Goal: Information Seeking & Learning: Learn about a topic

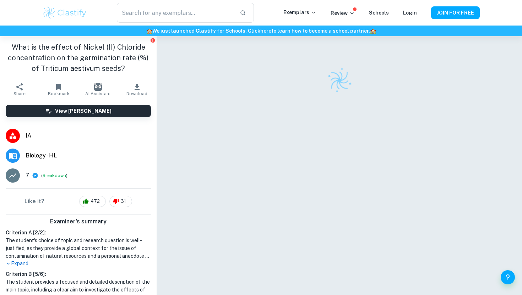
scroll to position [36, 0]
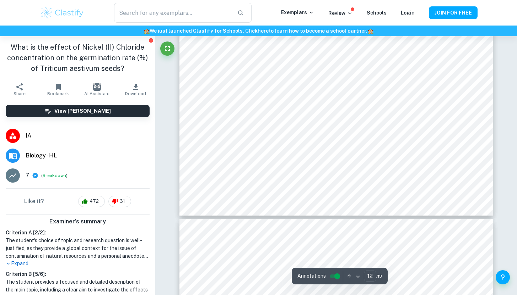
scroll to position [5337, 0]
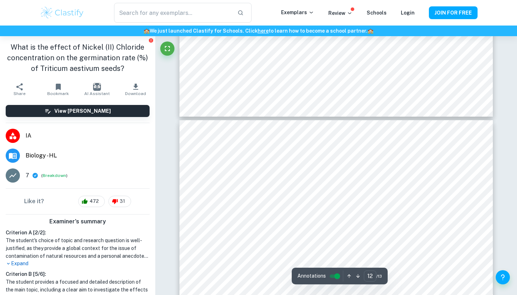
type input "13"
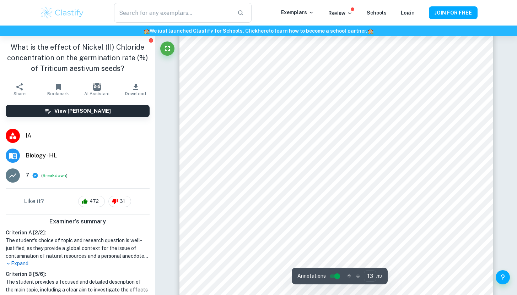
scroll to position [5538, 0]
